Goal: Download file/media

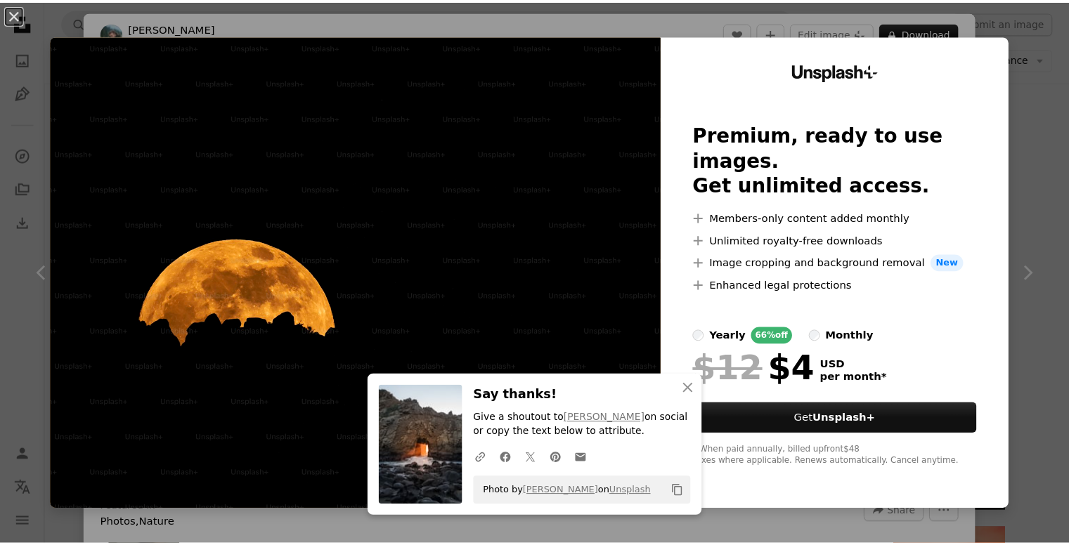
scroll to position [0, 379]
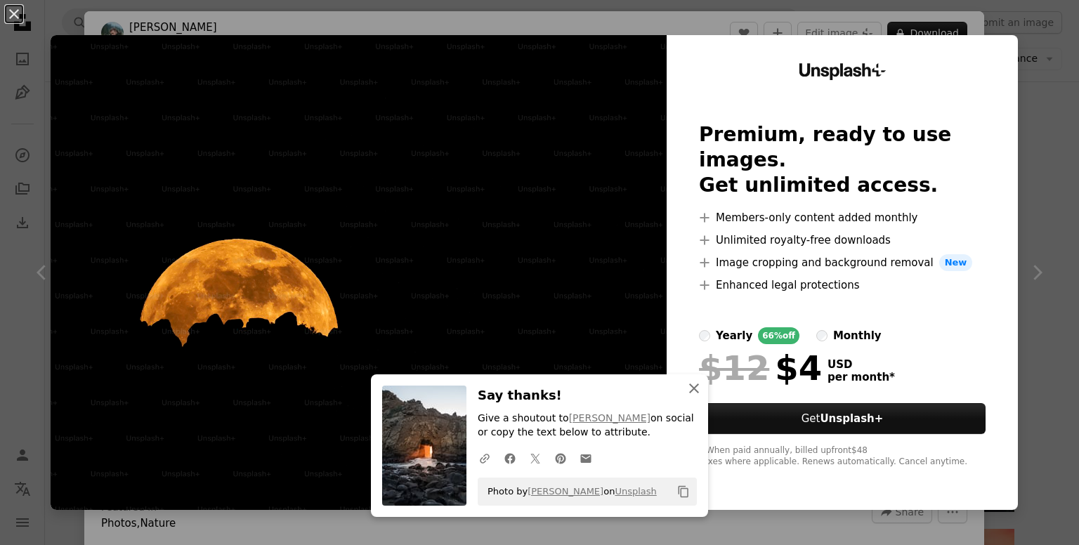
click at [691, 381] on icon "An X shape" at bounding box center [694, 388] width 17 height 17
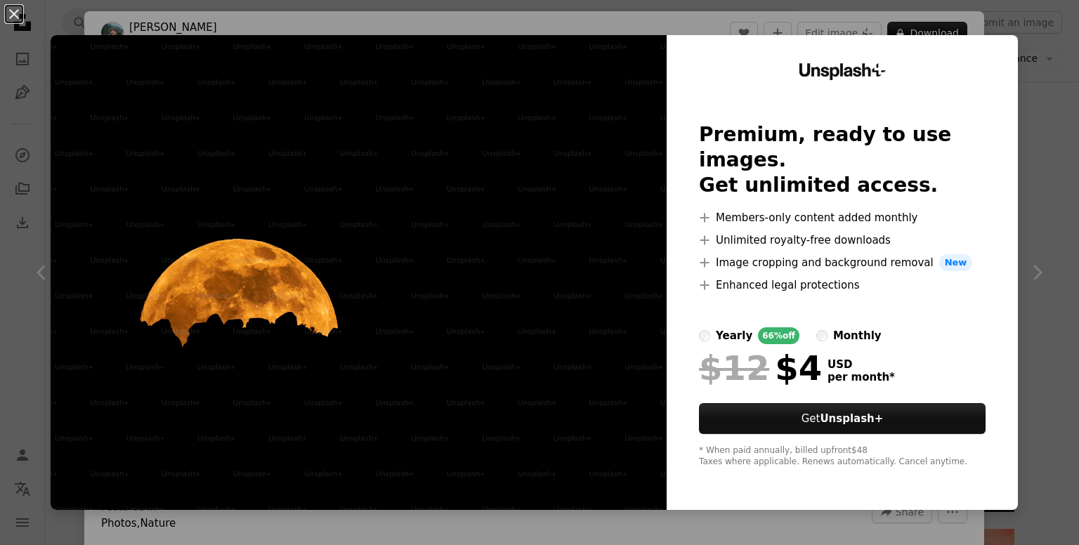
click at [515, 321] on img at bounding box center [359, 272] width 616 height 475
click at [817, 327] on label "monthly" at bounding box center [849, 335] width 65 height 17
click at [16, 15] on button "An X shape" at bounding box center [14, 14] width 17 height 17
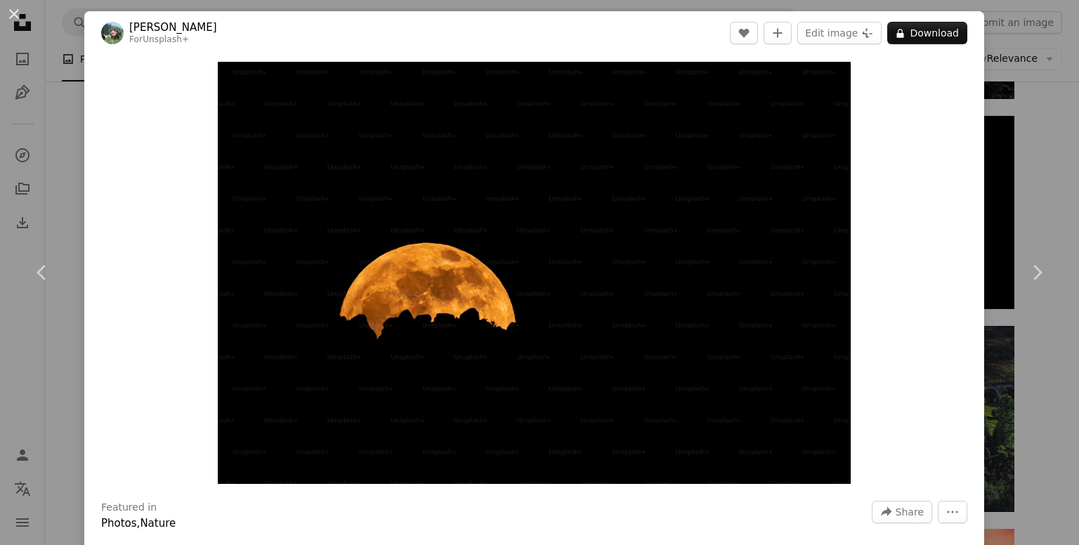
click at [16, 15] on button "An X shape" at bounding box center [14, 14] width 17 height 17
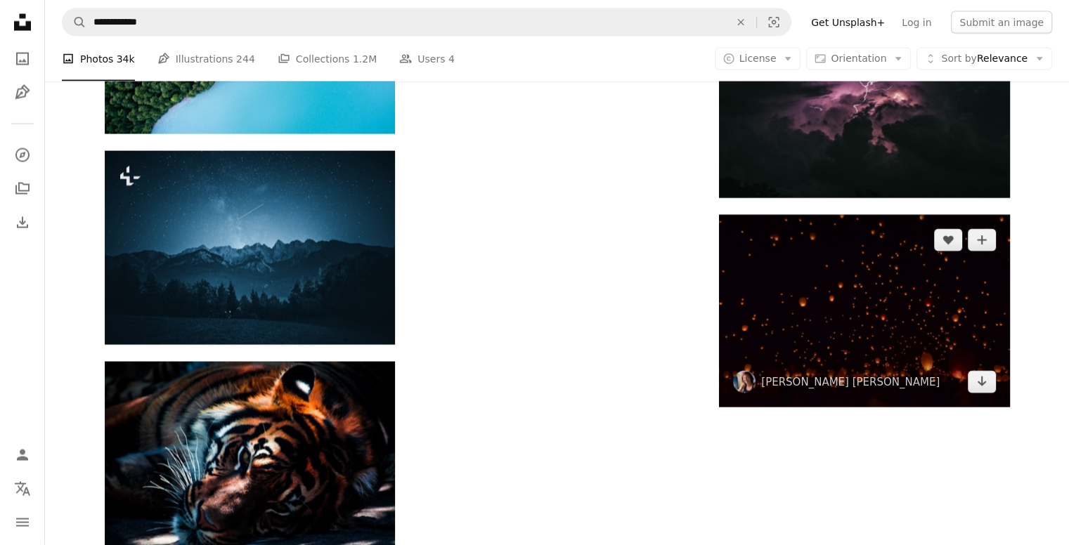
scroll to position [3015, 0]
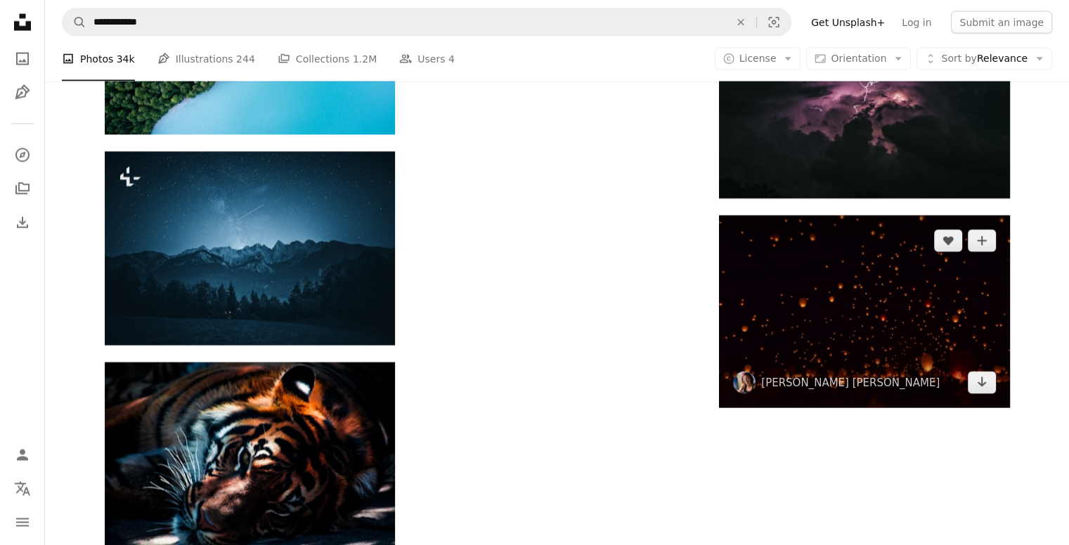
click at [900, 323] on img at bounding box center [864, 312] width 290 height 193
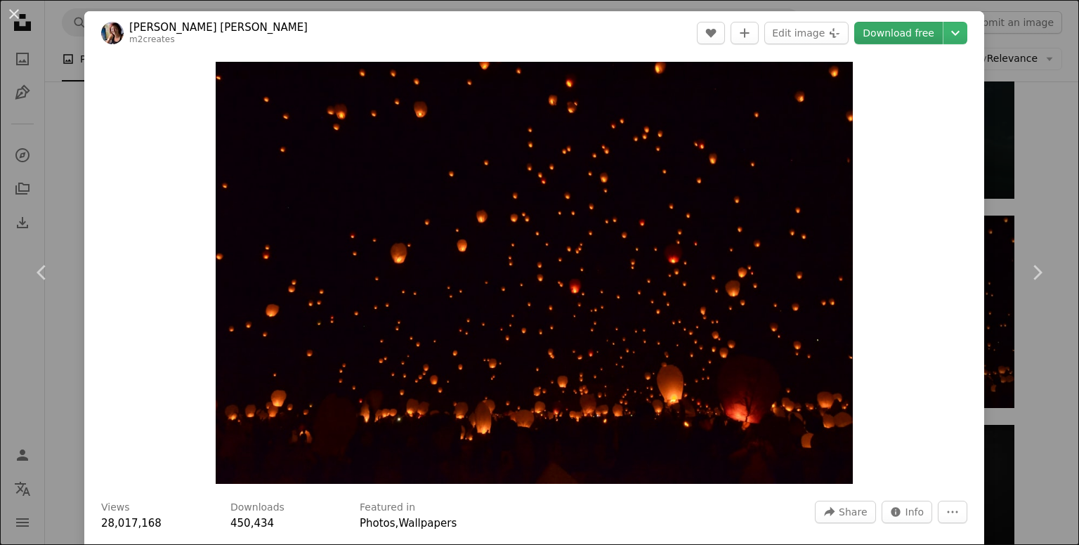
click at [897, 28] on link "Download free" at bounding box center [899, 33] width 89 height 22
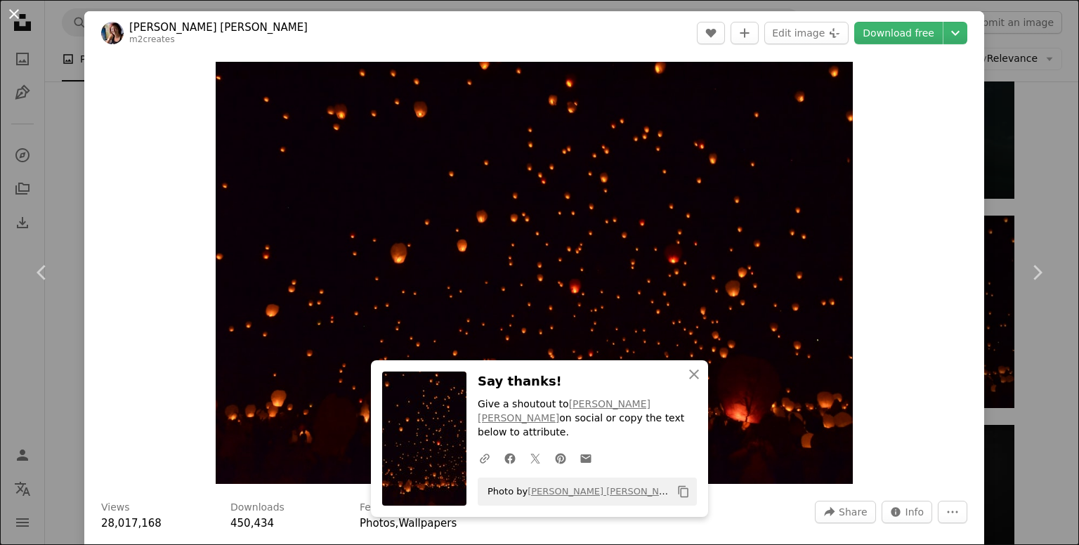
click at [8, 12] on button "An X shape" at bounding box center [14, 14] width 17 height 17
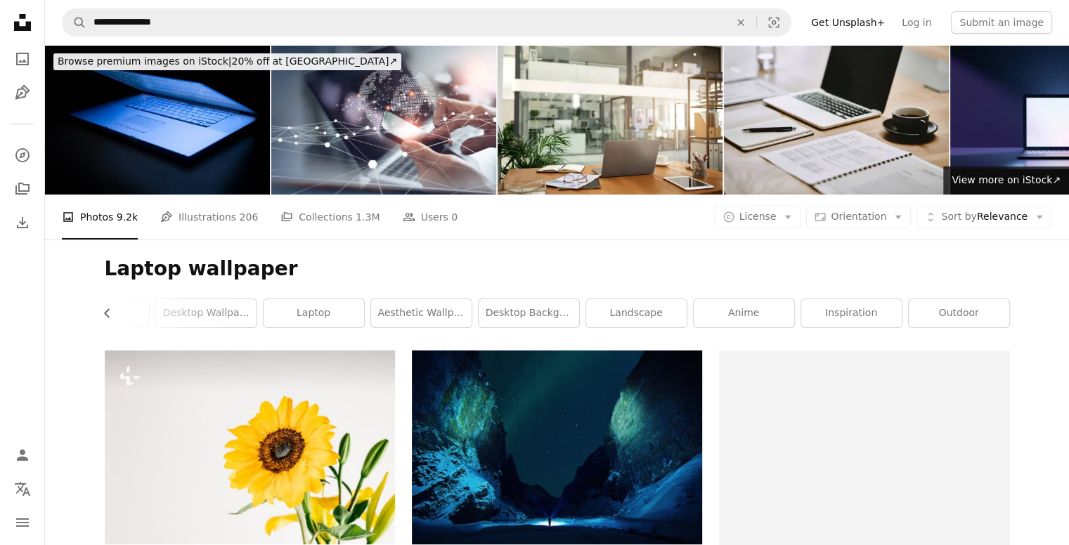
scroll to position [107, 0]
